Goal: Information Seeking & Learning: Learn about a topic

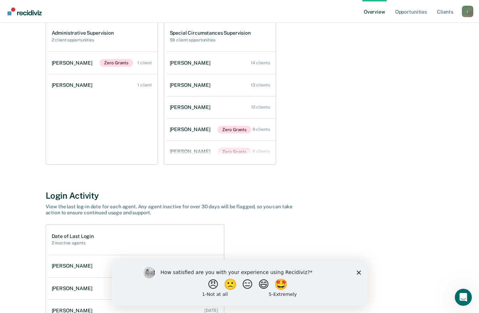
scroll to position [84, 0]
click at [359, 273] on icon "Close survey" at bounding box center [358, 272] width 4 height 4
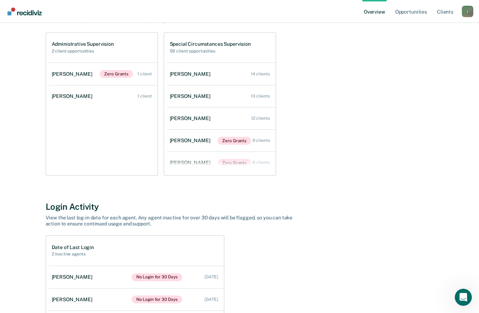
scroll to position [29, 0]
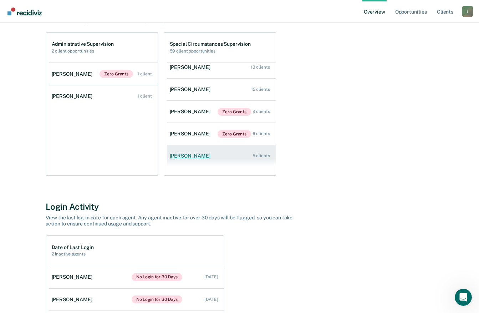
click at [191, 158] on div "[PERSON_NAME]" at bounding box center [192, 156] width 44 height 6
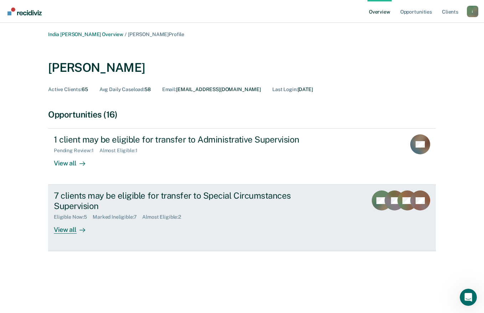
click at [88, 232] on div "View all" at bounding box center [74, 227] width 40 height 14
